Goal: Manage account settings

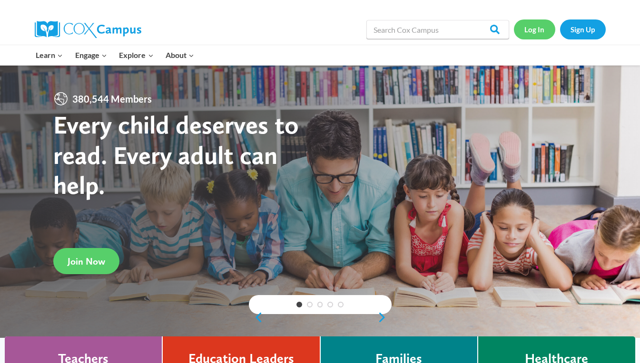
click at [530, 35] on link "Log In" at bounding box center [534, 30] width 41 height 20
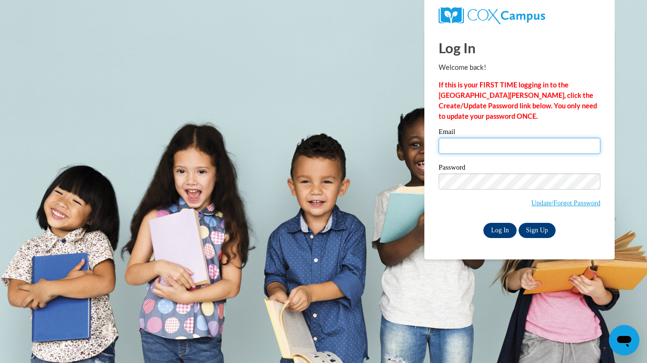
type input "derika_nobles@yahoo.com"
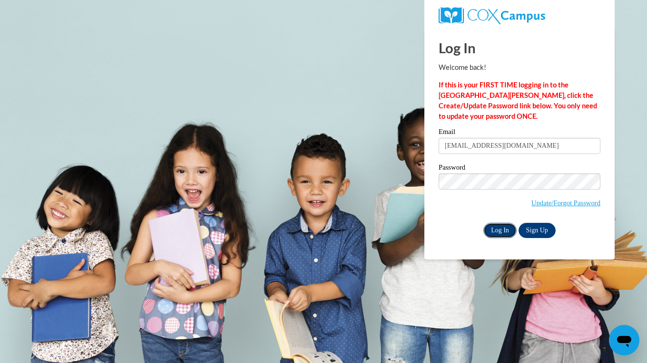
click at [494, 231] on input "Log In" at bounding box center [499, 230] width 33 height 15
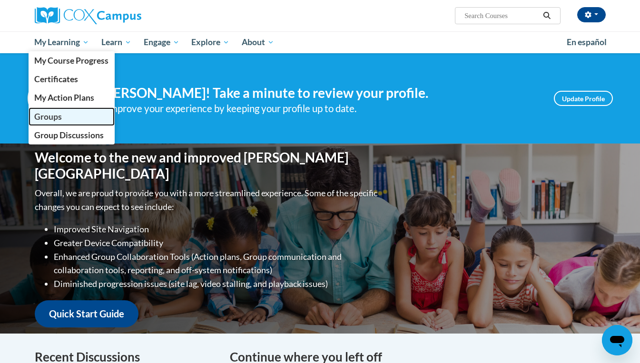
click at [42, 118] on span "Groups" at bounding box center [48, 117] width 28 height 10
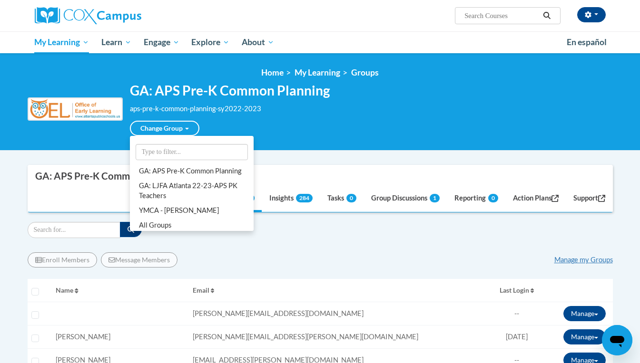
scroll to position [16, 0]
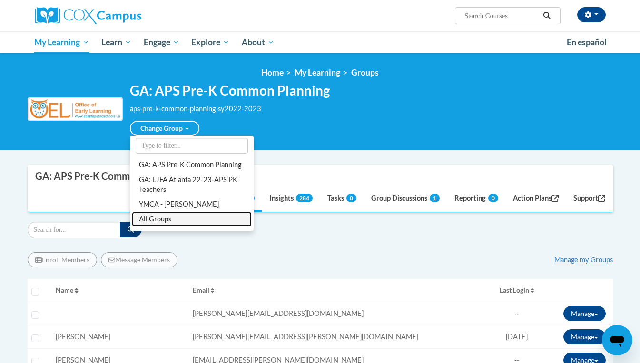
click at [160, 221] on link "All Groups" at bounding box center [192, 219] width 120 height 15
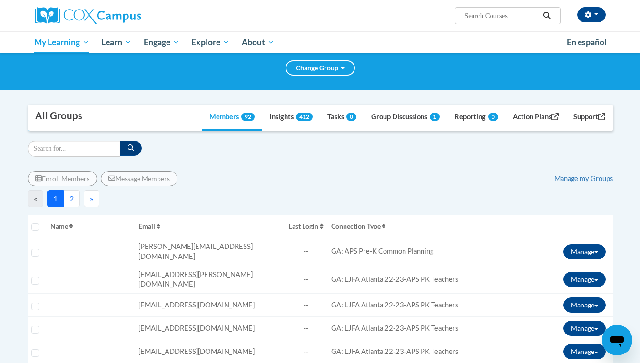
scroll to position [49, 0]
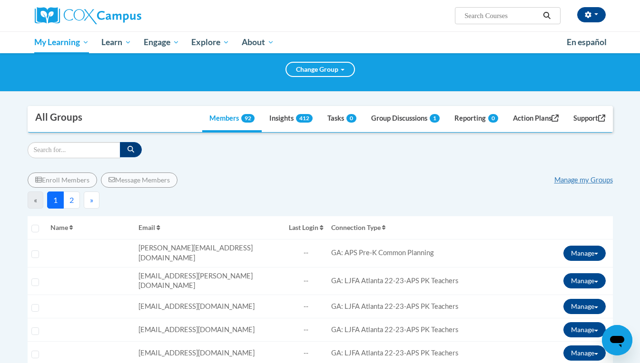
click at [73, 200] on button "2" at bounding box center [71, 200] width 17 height 17
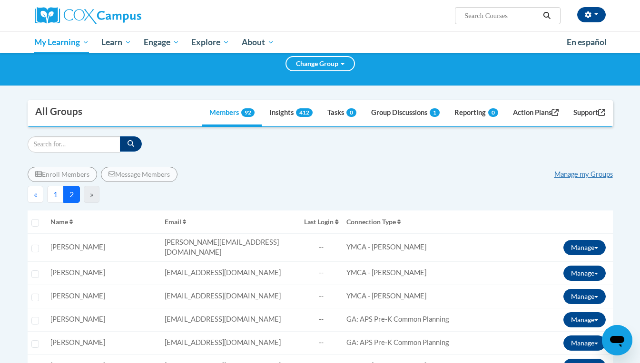
scroll to position [0, 0]
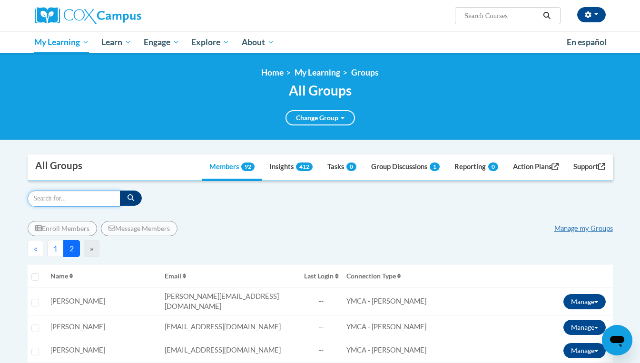
click at [95, 196] on input "Search" at bounding box center [74, 199] width 93 height 16
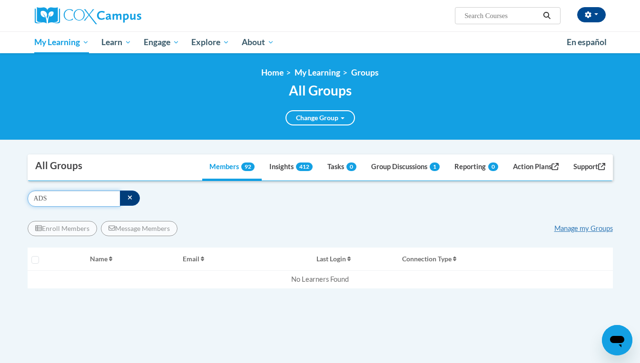
click at [74, 206] on input "ADS" at bounding box center [74, 199] width 93 height 16
click at [71, 201] on input "ADS" at bounding box center [74, 199] width 93 height 16
drag, startPoint x: 71, startPoint y: 201, endPoint x: 30, endPoint y: 202, distance: 40.4
click at [30, 202] on input "A" at bounding box center [74, 199] width 93 height 16
type input "S"
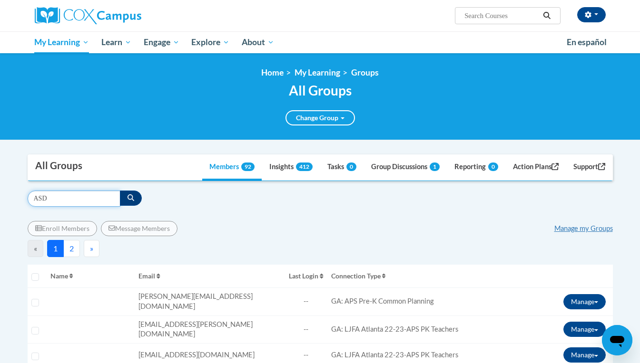
type input "ASD"
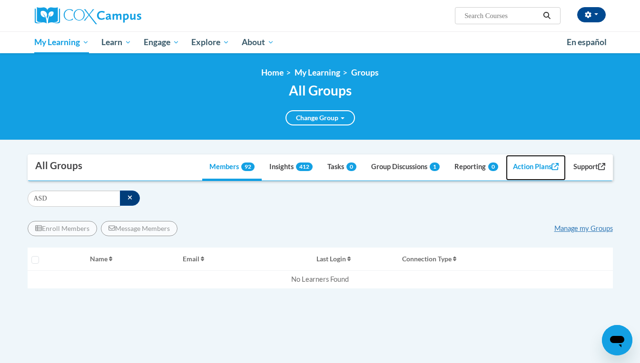
click at [527, 168] on link "Action Plans" at bounding box center [536, 168] width 60 height 26
click at [597, 13] on button "button" at bounding box center [591, 14] width 29 height 15
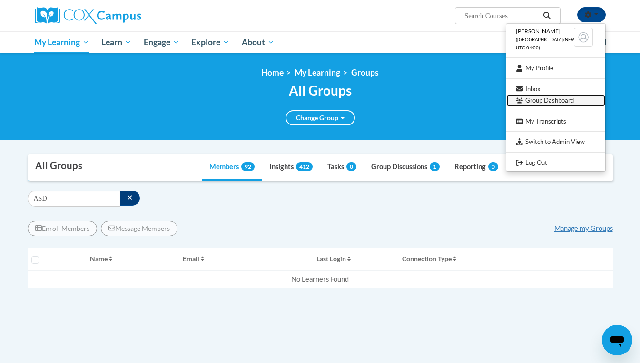
click at [545, 99] on link "Group Dashboard" at bounding box center [555, 101] width 99 height 12
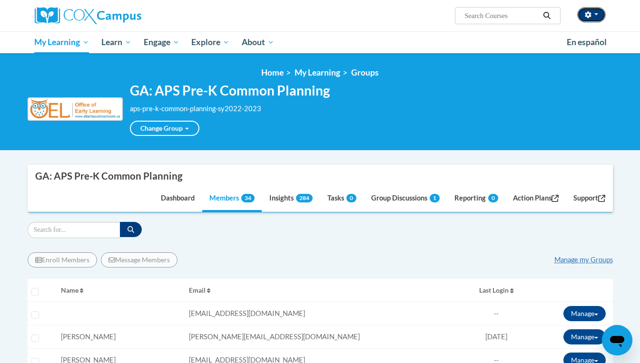
click at [598, 15] on button "button" at bounding box center [591, 14] width 29 height 15
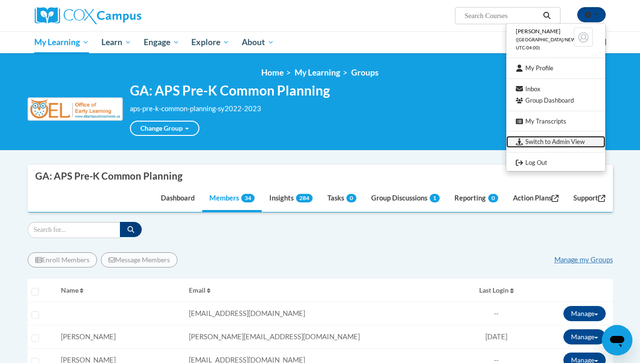
click at [552, 138] on link "Switch to Admin View" at bounding box center [555, 142] width 99 height 12
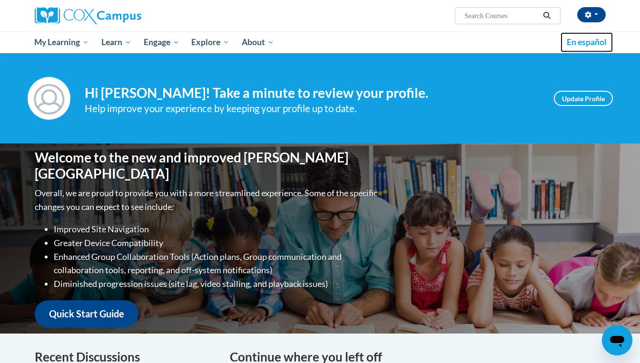
click at [583, 44] on span "En español" at bounding box center [587, 42] width 40 height 10
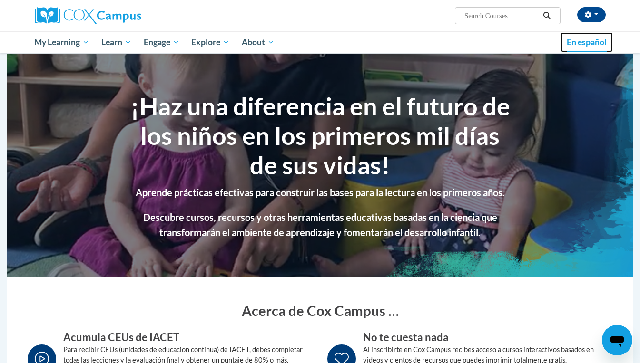
click at [585, 42] on span "En español" at bounding box center [587, 42] width 40 height 10
click at [582, 45] on span "En español" at bounding box center [587, 42] width 40 height 10
drag, startPoint x: 0, startPoint y: 0, endPoint x: 499, endPoint y: 44, distance: 500.5
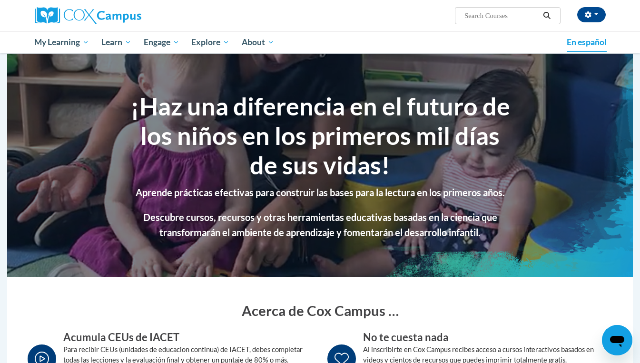
click at [499, 44] on ul "My Learning My Learning My Course Progress Certificates My Action Plans Groups …" at bounding box center [295, 42] width 532 height 22
click at [579, 43] on span "En español" at bounding box center [587, 42] width 40 height 10
click at [595, 17] on button "button" at bounding box center [591, 14] width 29 height 15
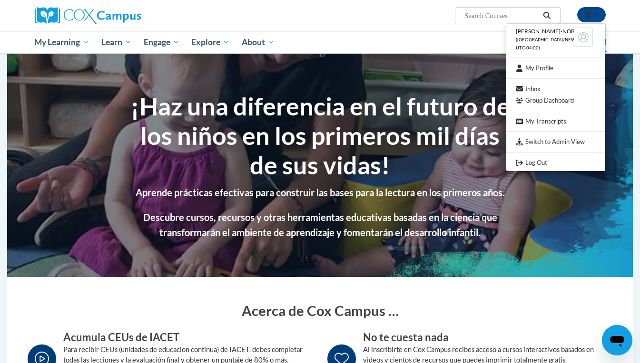
click at [582, 38] on img at bounding box center [583, 37] width 19 height 19
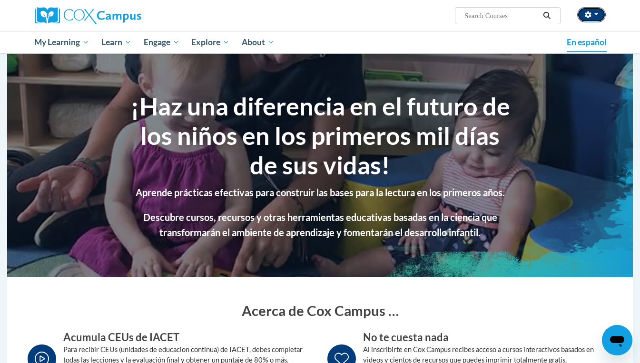
click at [597, 14] on span "button" at bounding box center [596, 14] width 4 height 2
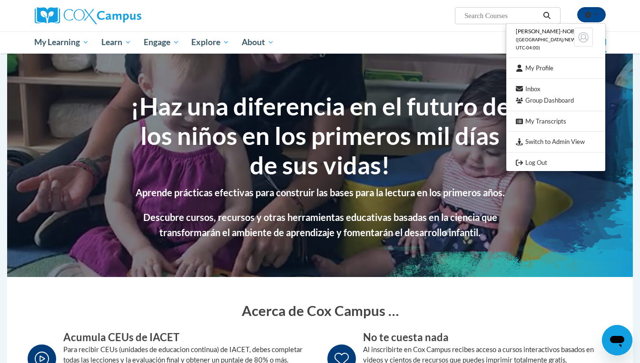
click at [522, 35] on li "Derika Haines-Nobles (America/New_York UTC-04:00)" at bounding box center [555, 39] width 99 height 27
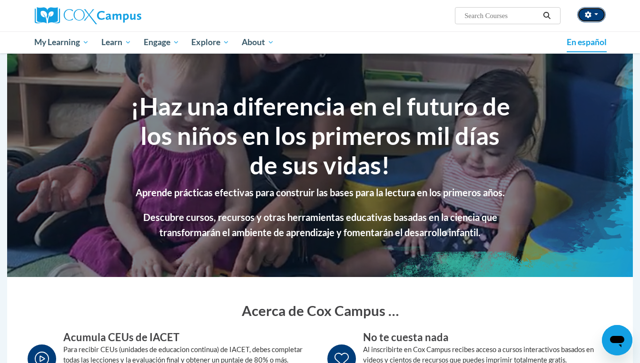
click at [588, 14] on icon "button" at bounding box center [588, 14] width 7 height 7
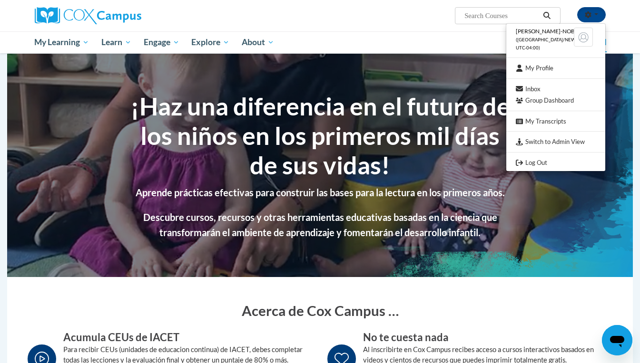
click at [583, 38] on img at bounding box center [583, 37] width 19 height 19
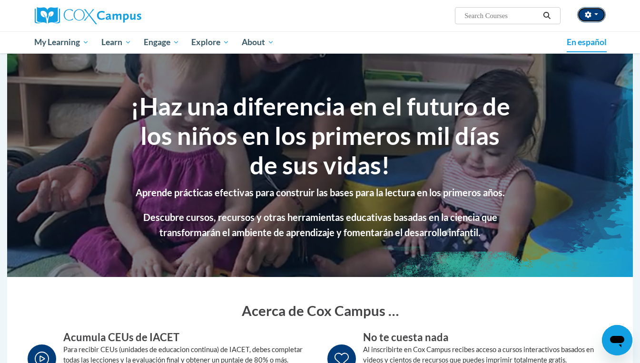
click at [588, 15] on icon "button" at bounding box center [588, 14] width 7 height 7
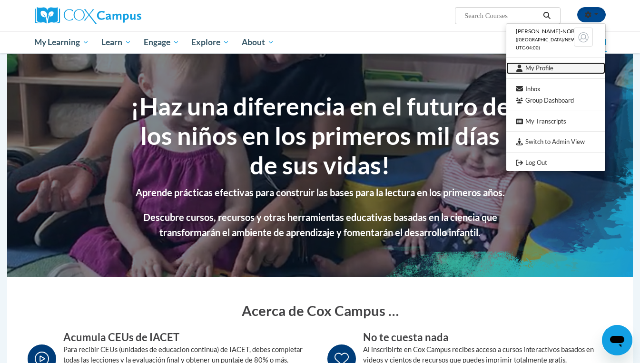
click at [542, 67] on link "My Profile" at bounding box center [555, 68] width 99 height 12
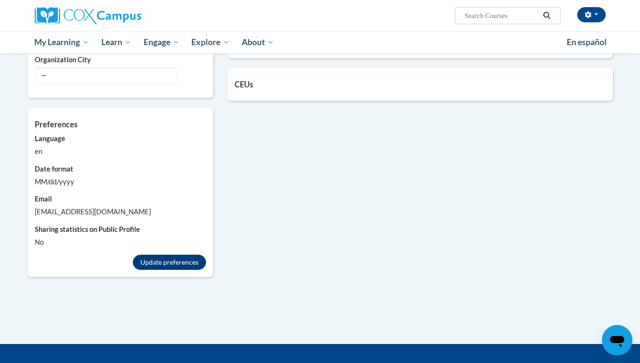
scroll to position [528, 0]
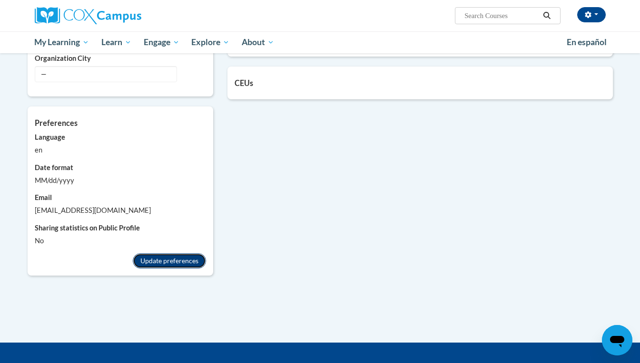
drag, startPoint x: 172, startPoint y: 258, endPoint x: 159, endPoint y: 263, distance: 13.7
click at [159, 263] on button "Update preferences" at bounding box center [169, 261] width 73 height 15
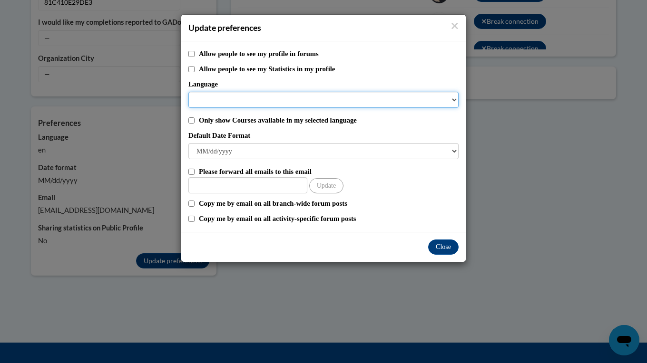
click at [455, 99] on select "Language" at bounding box center [323, 100] width 270 height 16
drag, startPoint x: 323, startPoint y: 92, endPoint x: 321, endPoint y: 99, distance: 7.5
click at [321, 99] on select "Language" at bounding box center [323, 100] width 270 height 16
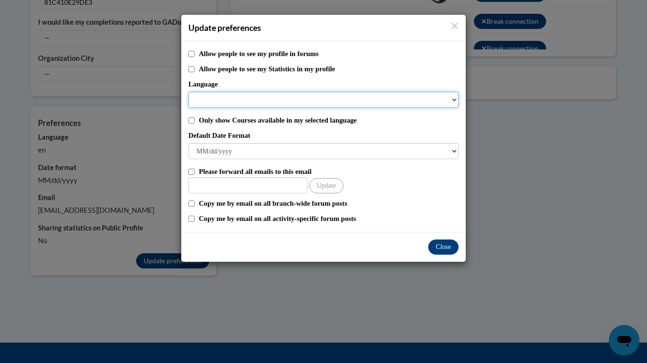
click at [226, 100] on select "Language" at bounding box center [323, 100] width 270 height 16
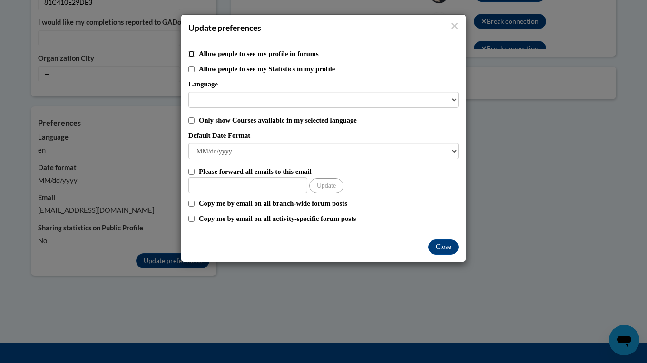
click at [191, 53] on input "Allow people to see my profile in forums" at bounding box center [191, 54] width 6 height 6
checkbox input "true"
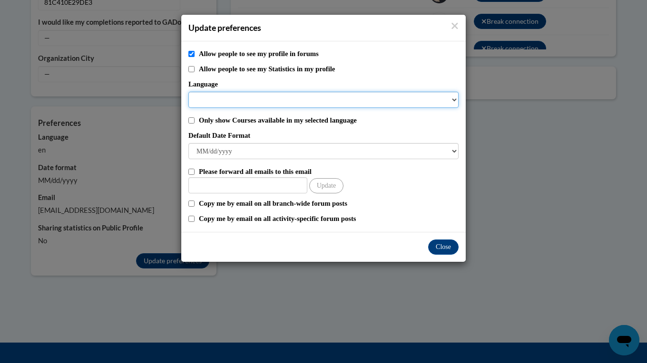
click at [201, 100] on select "Language" at bounding box center [323, 100] width 270 height 16
click at [456, 98] on select "Language" at bounding box center [323, 100] width 270 height 16
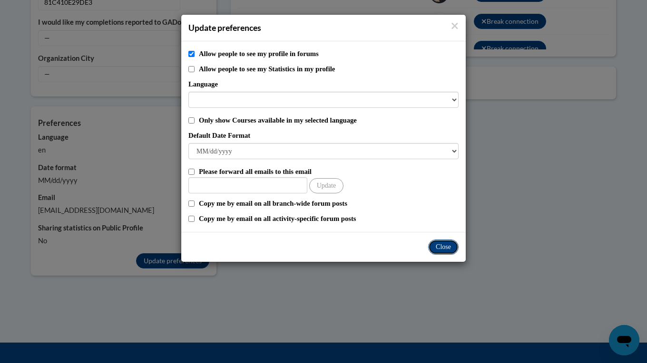
click at [444, 249] on button "Close" at bounding box center [443, 247] width 30 height 15
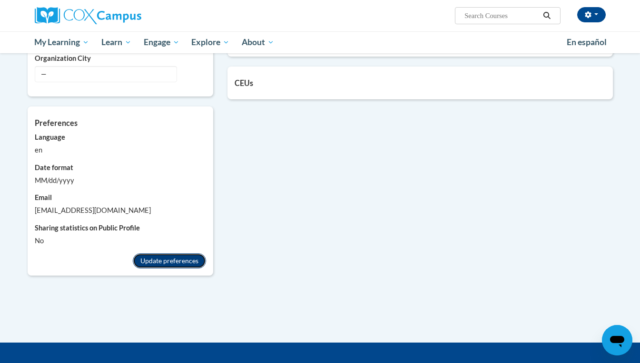
click at [142, 265] on button "Update preferences" at bounding box center [169, 261] width 73 height 15
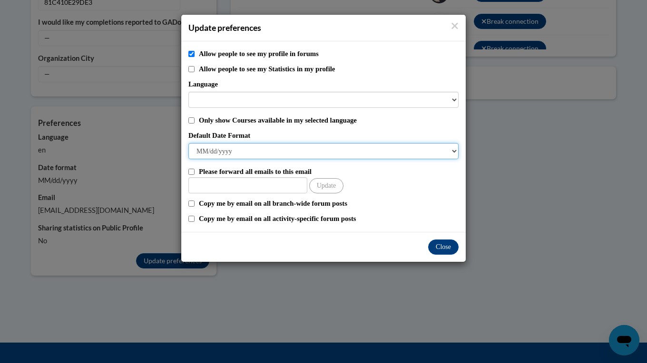
click at [455, 154] on select "M/d/yyyy M/d/yy MM/dd/yy MM/dd/yyyy yy/MM/dd yyyy-MM-dd dd-MMM-yyyy dd/MM/yyyy …" at bounding box center [323, 151] width 270 height 16
click at [208, 150] on select "M/d/yyyy M/d/yy MM/dd/yy MM/dd/yyyy yy/MM/dd yyyy-MM-dd dd-MMM-yyyy dd/MM/yyyy …" at bounding box center [323, 151] width 270 height 16
click at [206, 149] on select "M/d/yyyy M/d/yy MM/dd/yy MM/dd/yyyy yy/MM/dd yyyy-MM-dd dd-MMM-yyyy dd/MM/yyyy …" at bounding box center [323, 151] width 270 height 16
click at [454, 153] on select "M/d/yyyy M/d/yy MM/dd/yy MM/dd/yyyy yy/MM/dd yyyy-MM-dd dd-MMM-yyyy dd/MM/yyyy …" at bounding box center [323, 151] width 270 height 16
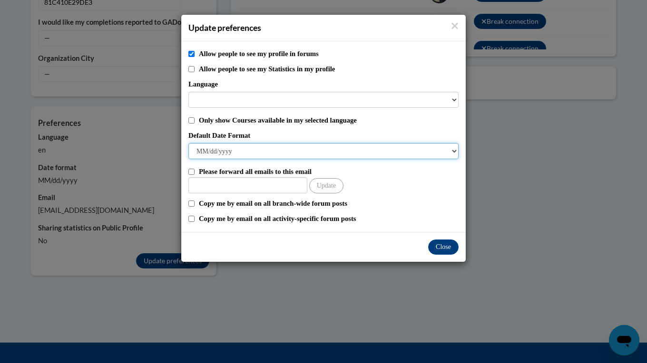
click at [454, 153] on select "M/d/yyyy M/d/yy MM/dd/yy MM/dd/yyyy yy/MM/dd yyyy-MM-dd dd-MMM-yyyy dd/MM/yyyy …" at bounding box center [323, 151] width 270 height 16
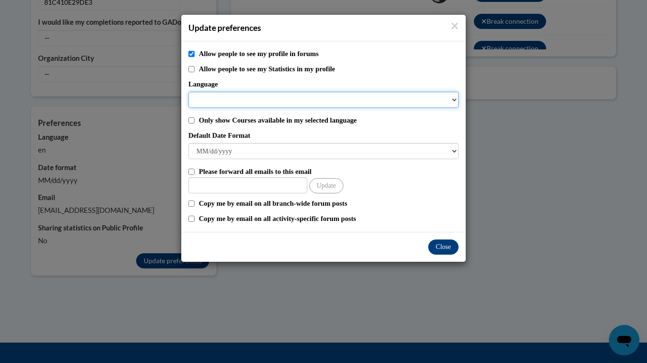
click at [455, 98] on select "Language" at bounding box center [323, 100] width 270 height 16
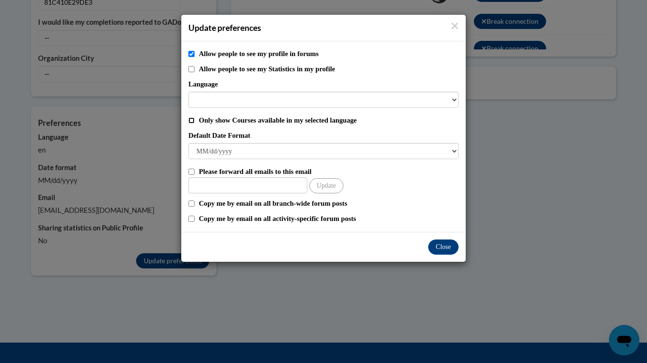
click at [191, 121] on input "Only show Courses available in my selected language" at bounding box center [191, 121] width 6 height 6
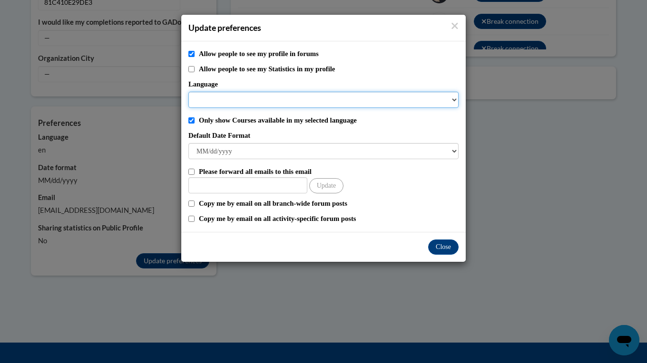
click at [456, 100] on select "Language" at bounding box center [323, 100] width 270 height 16
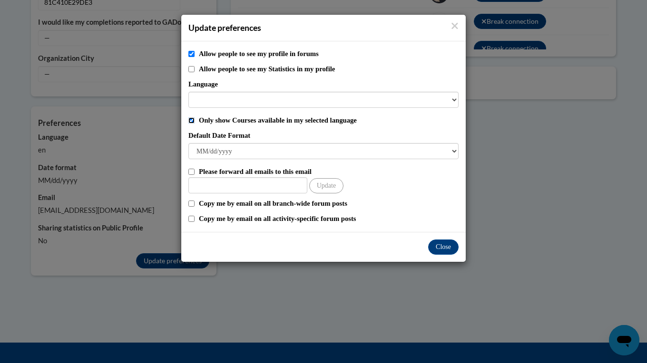
click at [191, 122] on input "Only show Courses available in my selected language" at bounding box center [191, 121] width 6 height 6
checkbox input "false"
click at [189, 55] on input "Allow people to see my profile in forums" at bounding box center [191, 54] width 6 height 6
checkbox input "false"
click at [436, 250] on button "Close" at bounding box center [443, 247] width 30 height 15
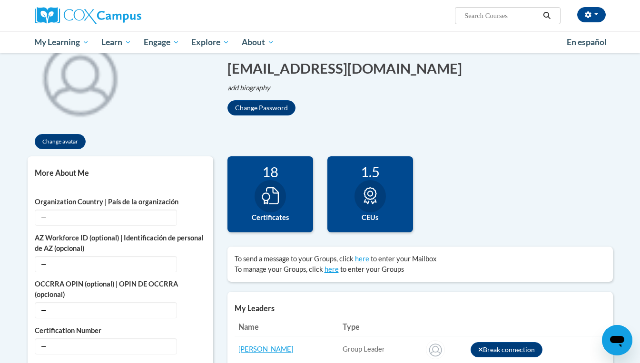
scroll to position [117, 0]
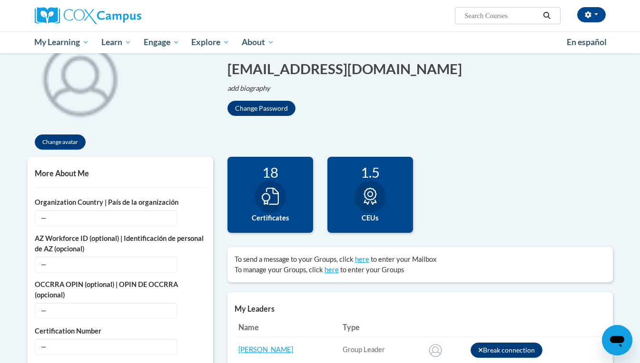
click at [280, 210] on div "18 Certificates" at bounding box center [270, 195] width 86 height 76
click at [265, 198] on icon at bounding box center [270, 196] width 17 height 17
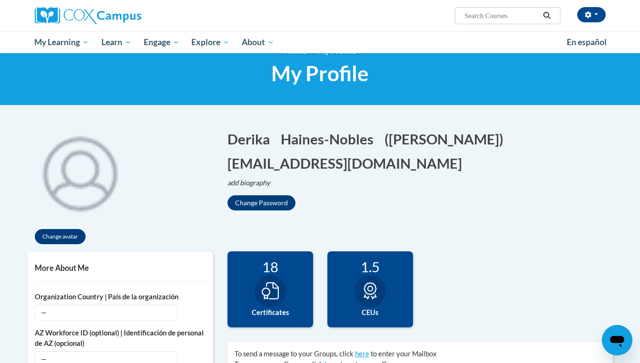
scroll to position [0, 0]
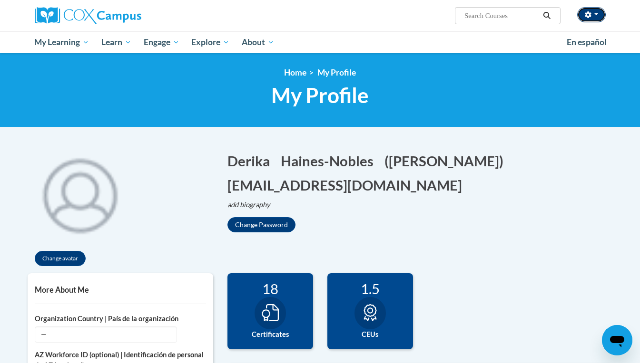
click at [599, 13] on button "button" at bounding box center [591, 14] width 29 height 15
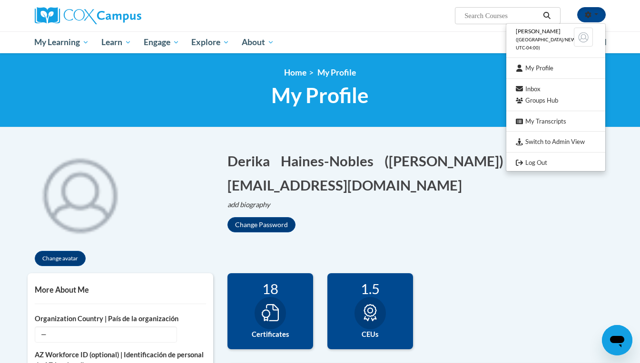
click at [620, 28] on div "[PERSON_NAME] ([GEOGRAPHIC_DATA]/New_York UTC-04:00) My Profile Inbox Groups Hu…" at bounding box center [320, 26] width 640 height 53
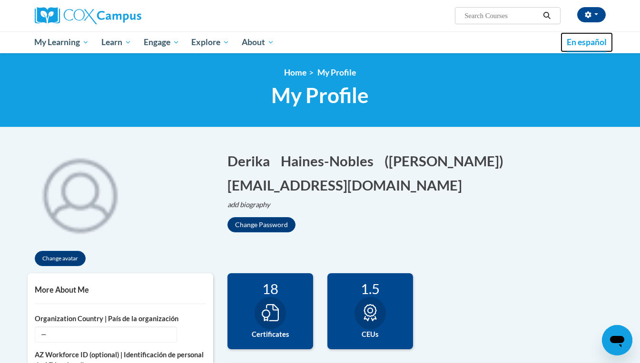
click at [594, 42] on span "En español" at bounding box center [587, 42] width 40 height 10
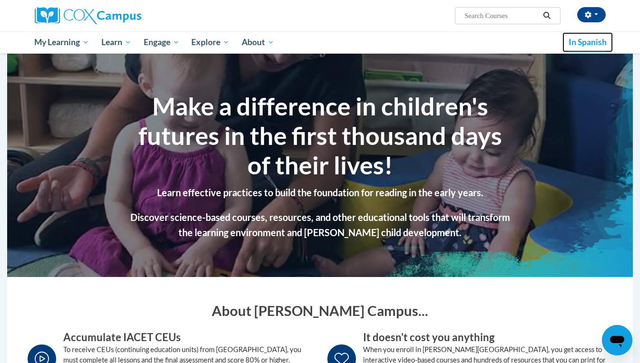
click at [586, 42] on span "In Spanish" at bounding box center [587, 42] width 38 height 10
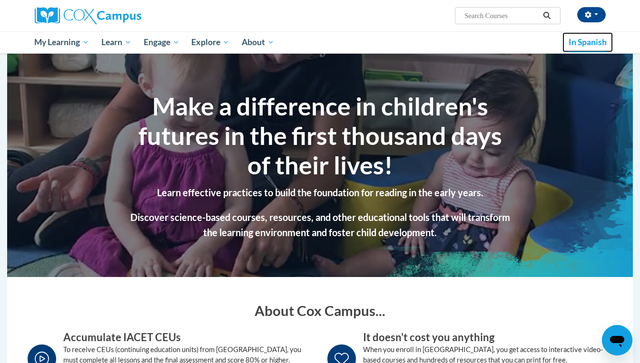
click at [587, 43] on span "In Spanish" at bounding box center [587, 42] width 38 height 10
click at [595, 13] on button "button" at bounding box center [591, 14] width 29 height 15
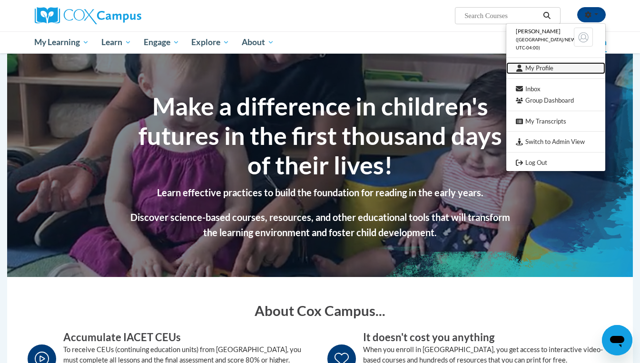
click at [529, 72] on font "My Profile" at bounding box center [539, 68] width 28 height 9
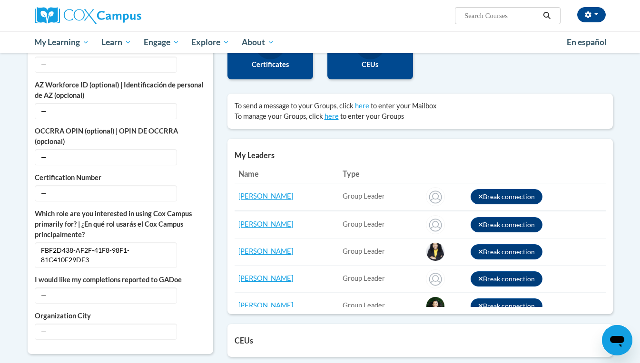
scroll to position [282, 0]
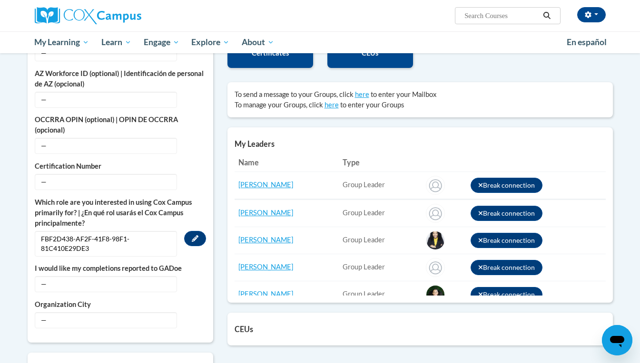
click at [140, 241] on span "FBF2D438-AF2F-41F8-98F1-81C410E29DE3" at bounding box center [106, 244] width 142 height 26
click at [196, 239] on icon "Custom profile fields" at bounding box center [195, 238] width 7 height 7
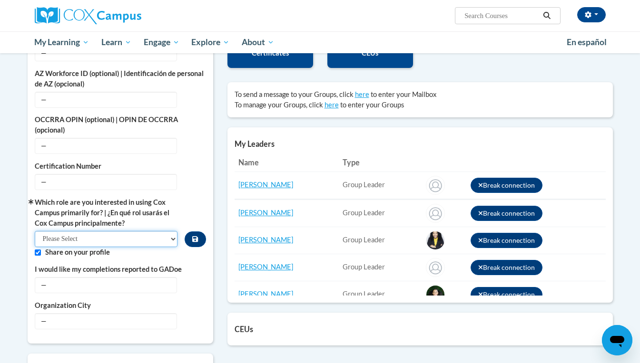
click at [174, 239] on select "Please Select College/University | Colegio/Universidad Community/Nonprofit Part…" at bounding box center [106, 239] width 143 height 16
select select "fbf2d438-af2f-41f8-98f1-81c410e29de3"
click at [35, 231] on select "Please Select College/University | Colegio/Universidad Community/Nonprofit Part…" at bounding box center [106, 239] width 143 height 16
click at [190, 285] on button "Edit" at bounding box center [195, 284] width 22 height 15
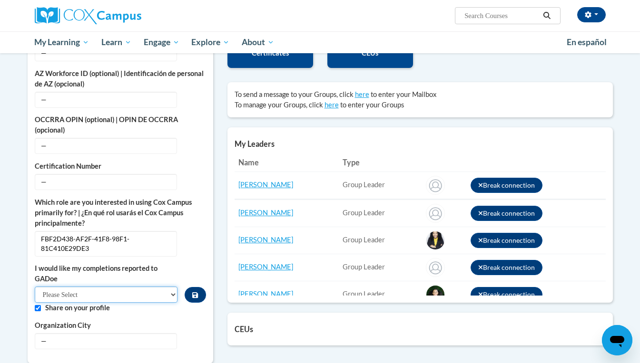
click at [172, 295] on select "Please Select Yes No" at bounding box center [106, 295] width 143 height 16
click at [187, 261] on div "College/University | Colegio/Universidad — Edit Organization Address Line 1 | D…" at bounding box center [120, 190] width 171 height 317
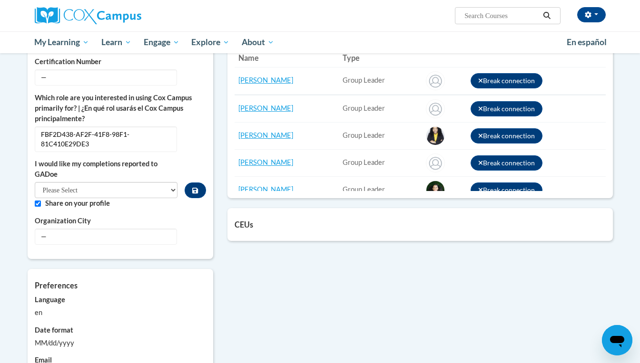
scroll to position [388, 0]
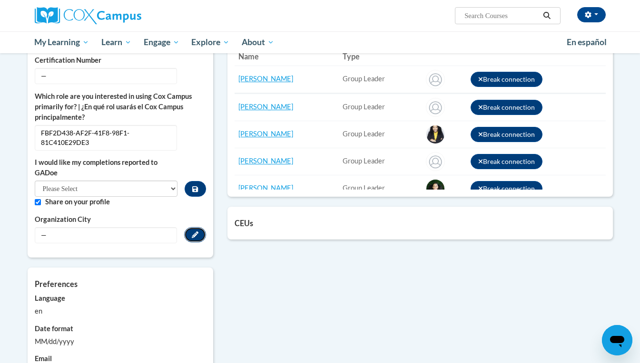
click at [192, 234] on icon "Custom profile fields" at bounding box center [195, 235] width 7 height 7
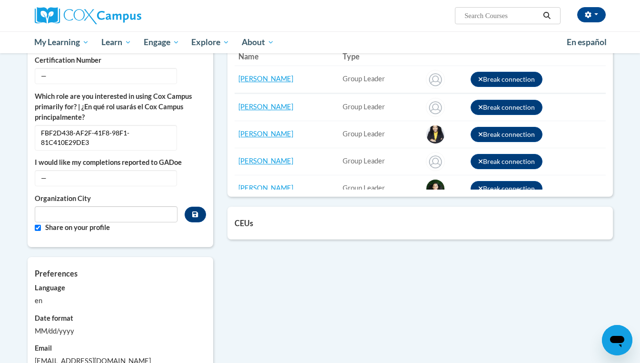
click at [192, 234] on div "More About Me Click or press to edit any of the profile fields below. Select mu…" at bounding box center [121, 67] width 186 height 362
click at [115, 214] on input "Metadata input" at bounding box center [106, 214] width 143 height 16
type input "Atlanta"
click at [192, 216] on icon "Custom profile fields" at bounding box center [195, 214] width 6 height 7
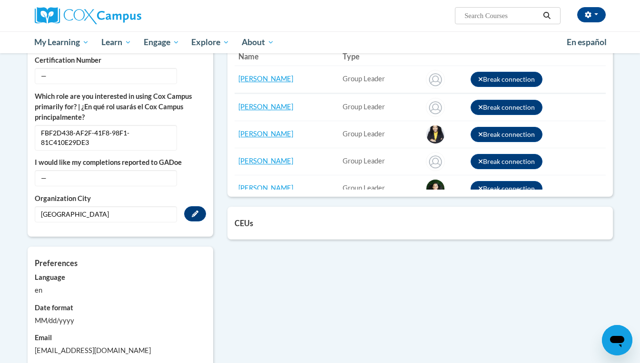
click at [57, 279] on label "Language" at bounding box center [120, 278] width 171 height 10
click at [45, 295] on div "en" at bounding box center [120, 290] width 171 height 10
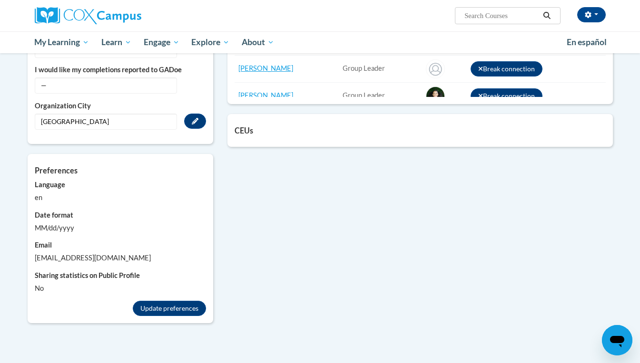
scroll to position [484, 0]
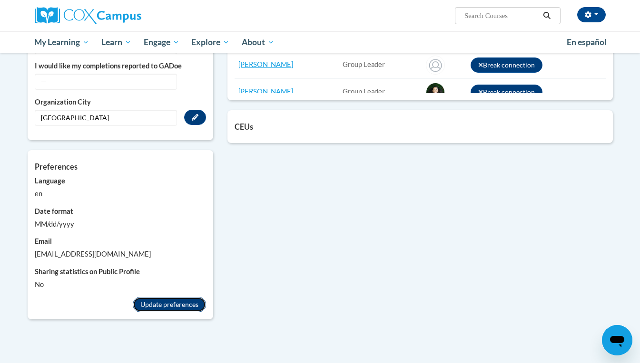
click at [190, 306] on button "Update preferences" at bounding box center [169, 304] width 73 height 15
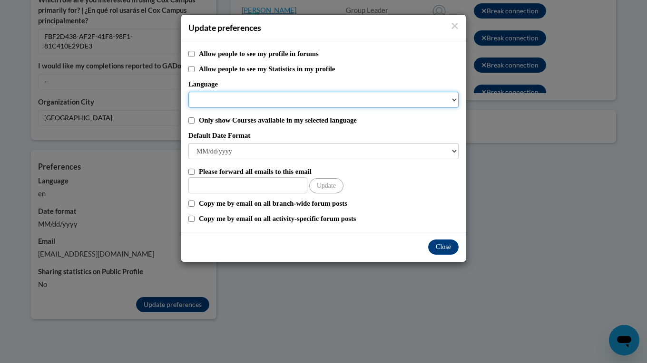
click at [456, 99] on select "Language" at bounding box center [323, 100] width 270 height 16
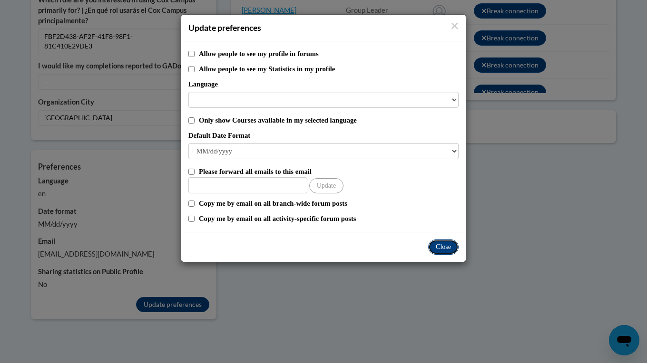
click at [441, 241] on button "Close" at bounding box center [443, 247] width 30 height 15
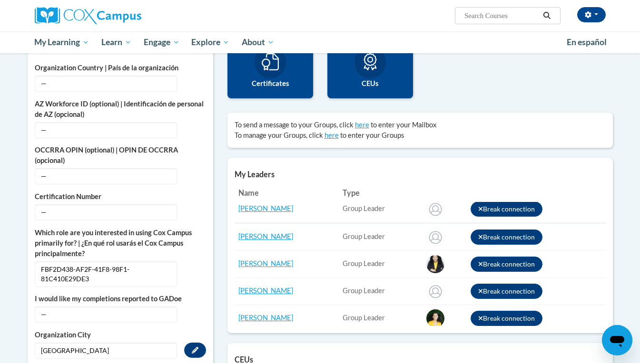
scroll to position [0, 0]
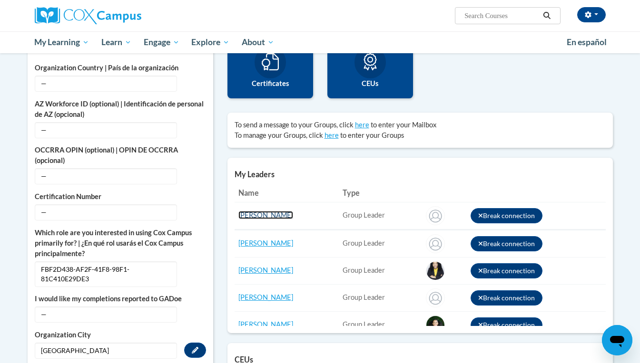
click at [271, 217] on link "Kizzie Williams" at bounding box center [265, 215] width 55 height 8
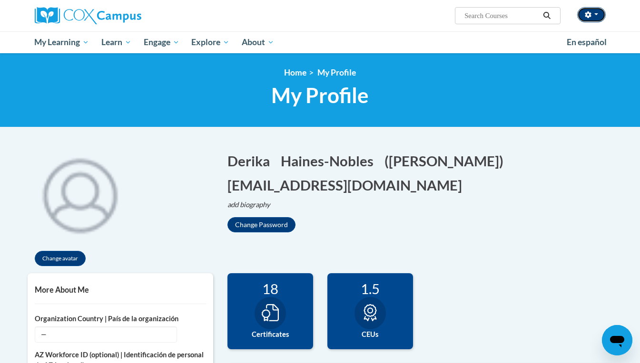
click at [598, 16] on button "button" at bounding box center [591, 14] width 29 height 15
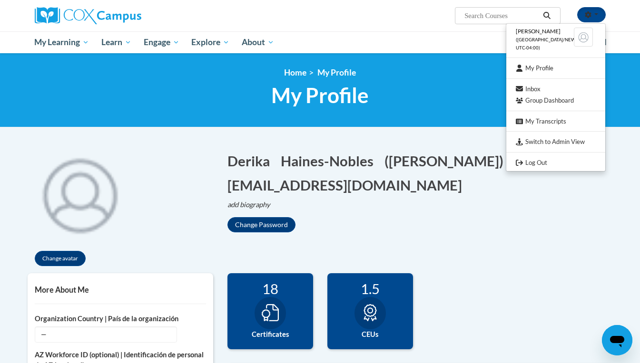
click at [382, 18] on div "Derika Haines-Nobles (America/New_York UTC-04:00) My Profile Inbox Group Dashbo…" at bounding box center [418, 12] width 390 height 24
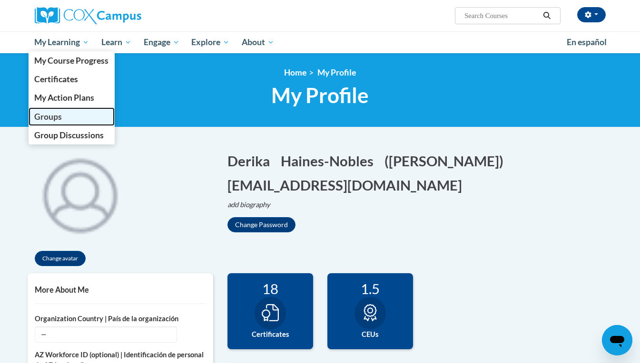
click at [50, 118] on span "Groups" at bounding box center [48, 117] width 28 height 10
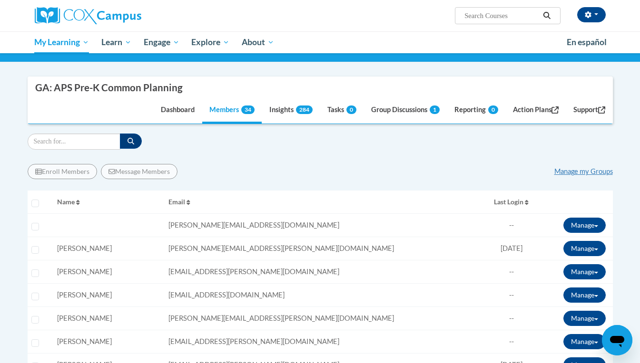
scroll to position [94, 0]
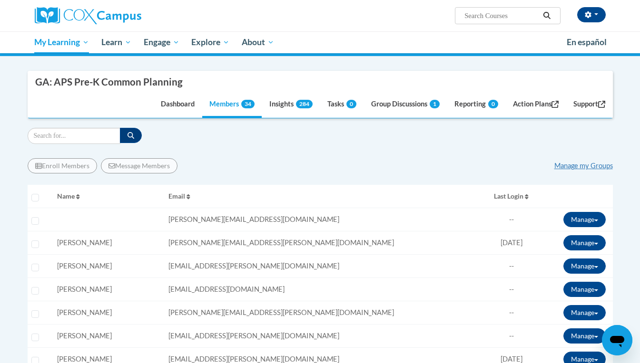
click at [639, 20] on div "[PERSON_NAME] ([GEOGRAPHIC_DATA]/New_York UTC-04:00) My Profile Inbox Groups Hu…" at bounding box center [320, 26] width 640 height 53
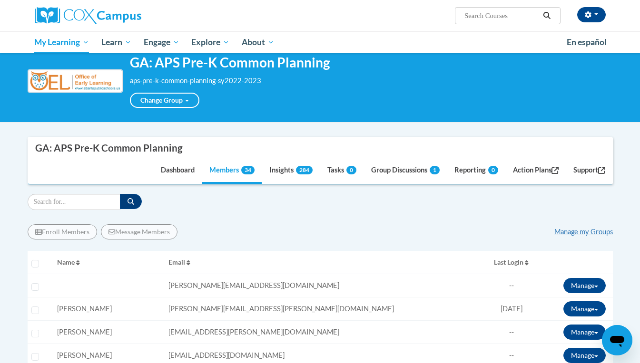
scroll to position [0, 0]
